Goal: Navigation & Orientation: Go to known website

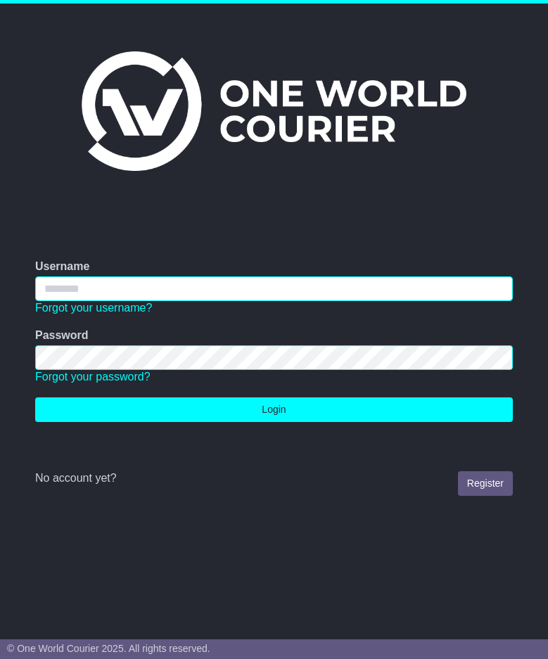
type input "**********"
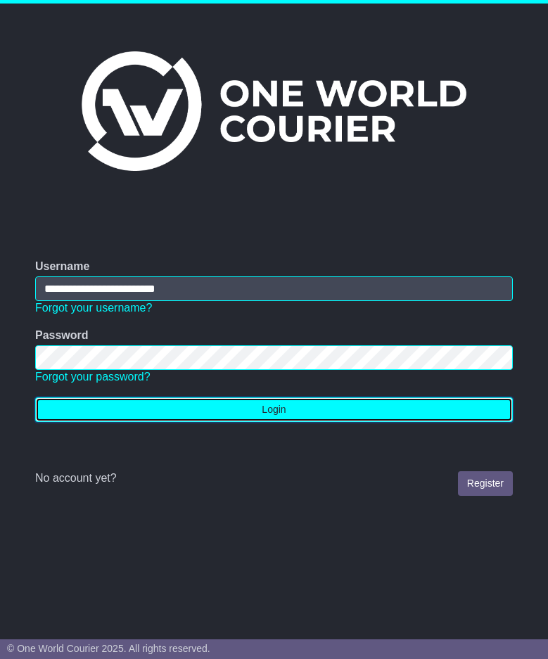
click at [241, 414] on button "Login" at bounding box center [273, 409] width 477 height 25
